Goal: Find contact information: Find contact information

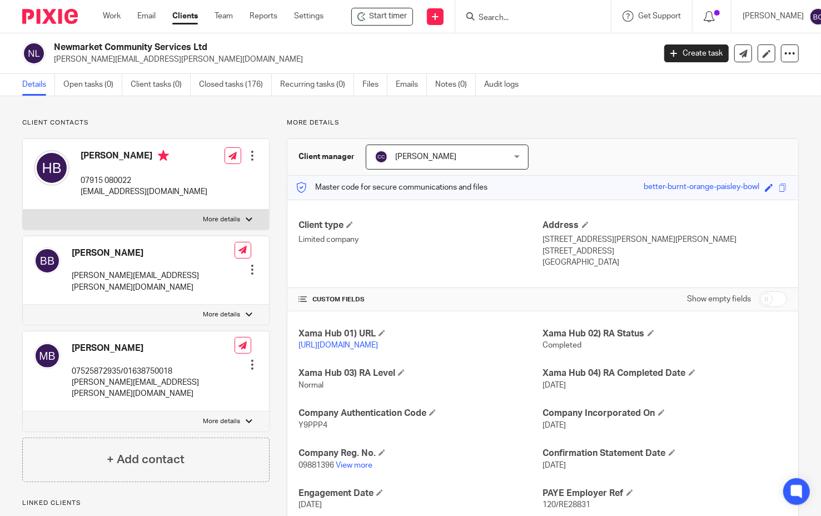
click at [534, 11] on form at bounding box center [537, 16] width 118 height 14
click at [503, 19] on input "Search" at bounding box center [528, 18] width 100 height 10
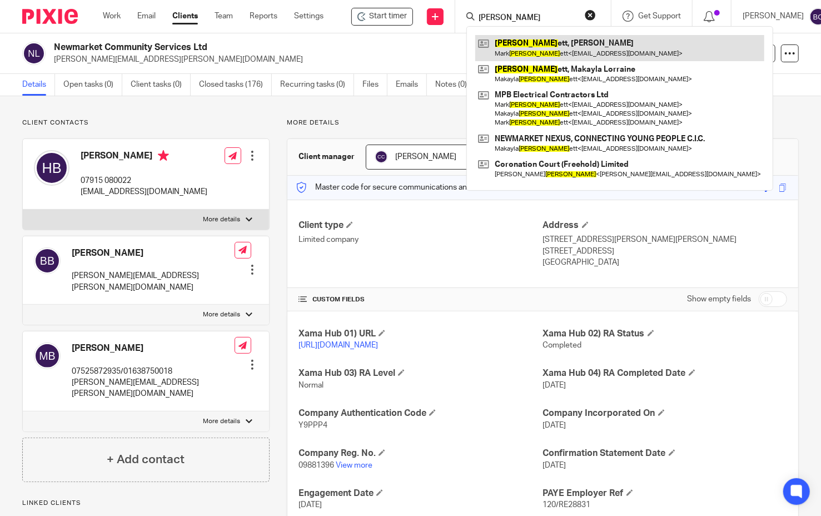
type input "beck"
click at [502, 38] on link at bounding box center [619, 48] width 289 height 26
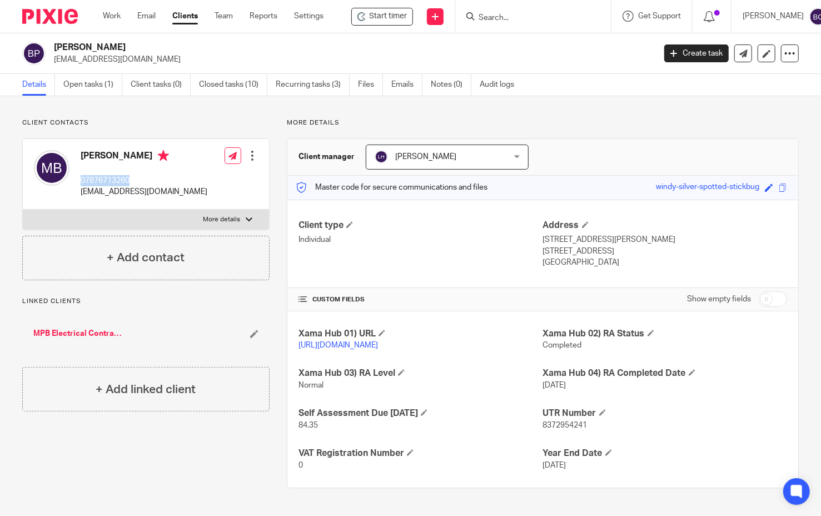
drag, startPoint x: 133, startPoint y: 181, endPoint x: 80, endPoint y: 179, distance: 54.0
click at [80, 179] on div "[PERSON_NAME] 07876713260 [EMAIL_ADDRESS][DOMAIN_NAME]" at bounding box center [120, 174] width 173 height 59
copy p "07876713260"
